Goal: Browse casually

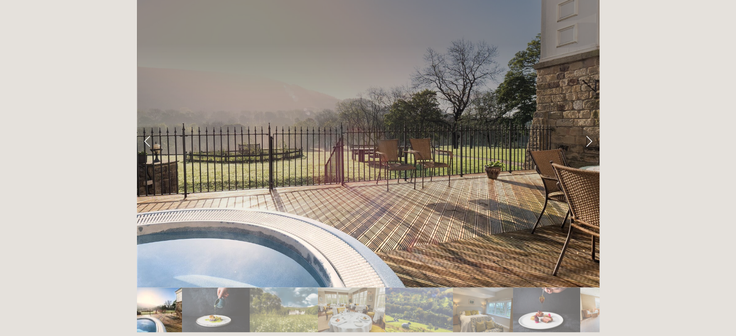
scroll to position [1599, 0]
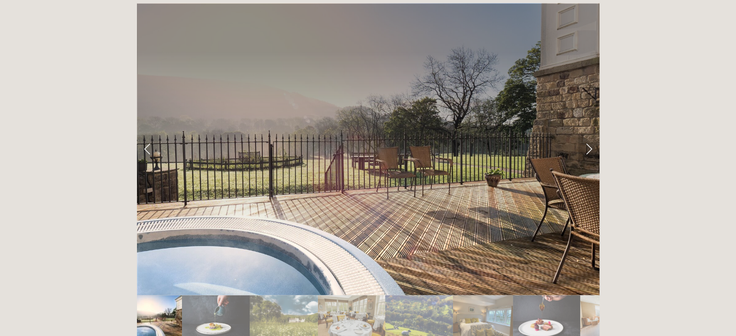
click at [591, 134] on link "Next Slide" at bounding box center [588, 148] width 21 height 29
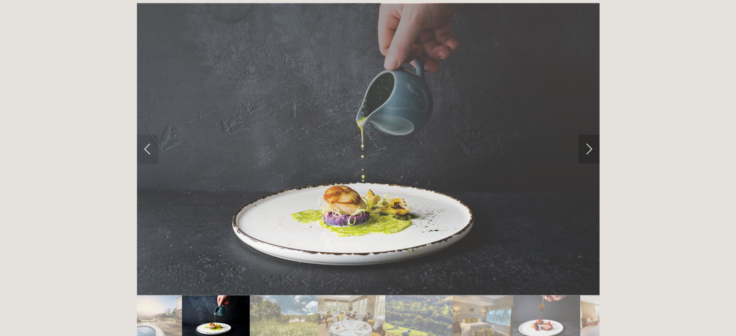
click at [591, 134] on link "Next Slide" at bounding box center [588, 148] width 21 height 29
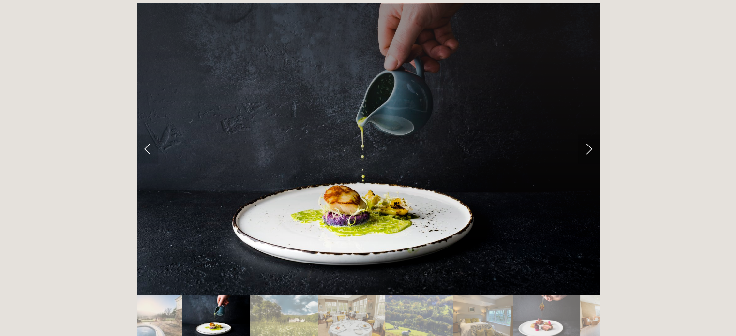
click at [591, 134] on link "Next Slide" at bounding box center [588, 148] width 21 height 29
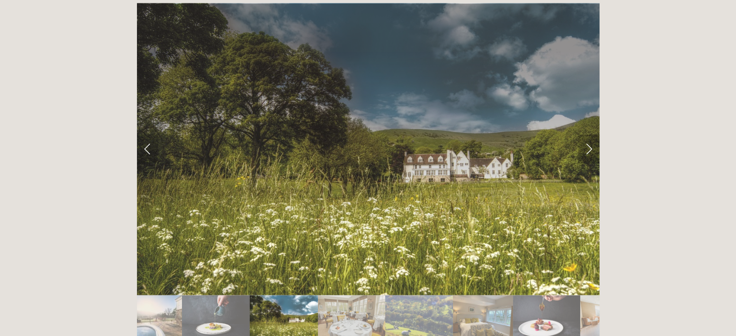
click at [591, 134] on link "Next Slide" at bounding box center [588, 148] width 21 height 29
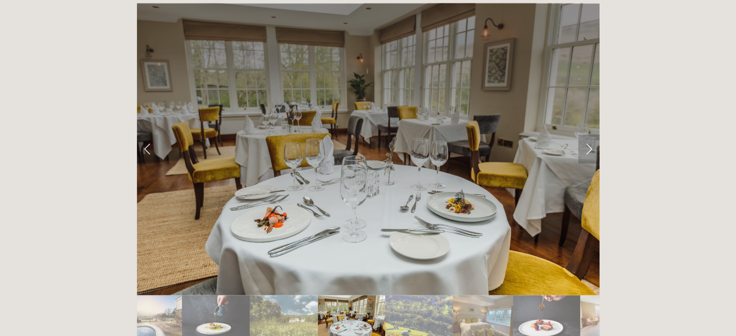
click at [591, 134] on link "Next Slide" at bounding box center [588, 148] width 21 height 29
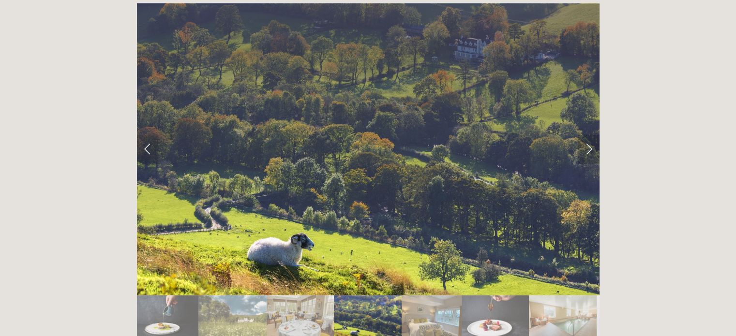
click at [591, 134] on link "Next Slide" at bounding box center [588, 148] width 21 height 29
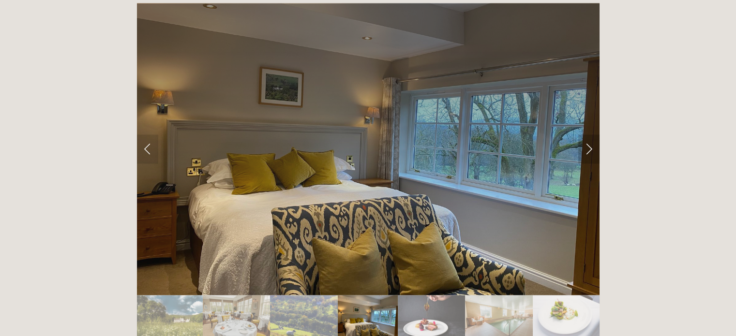
click at [591, 134] on link "Next Slide" at bounding box center [588, 148] width 21 height 29
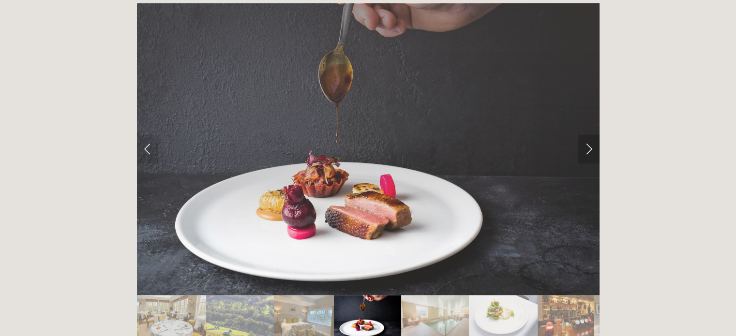
click at [591, 134] on link "Next Slide" at bounding box center [588, 148] width 21 height 29
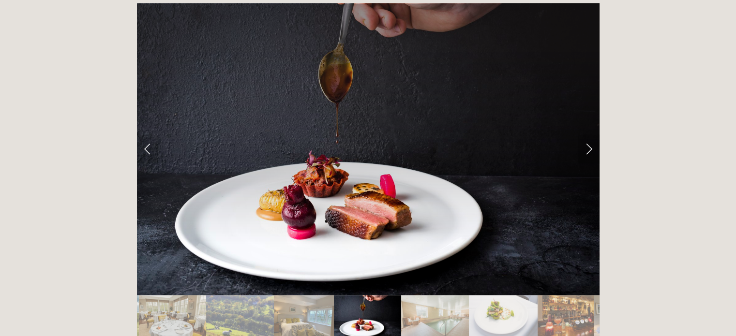
click at [591, 134] on link "Next Slide" at bounding box center [588, 148] width 21 height 29
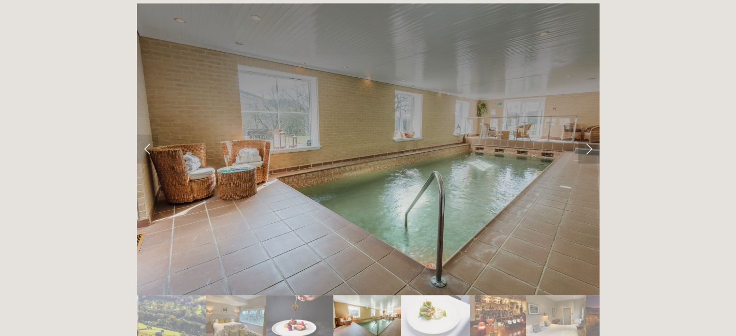
click at [591, 134] on link "Next Slide" at bounding box center [588, 148] width 21 height 29
